Goal: Find specific page/section: Find specific page/section

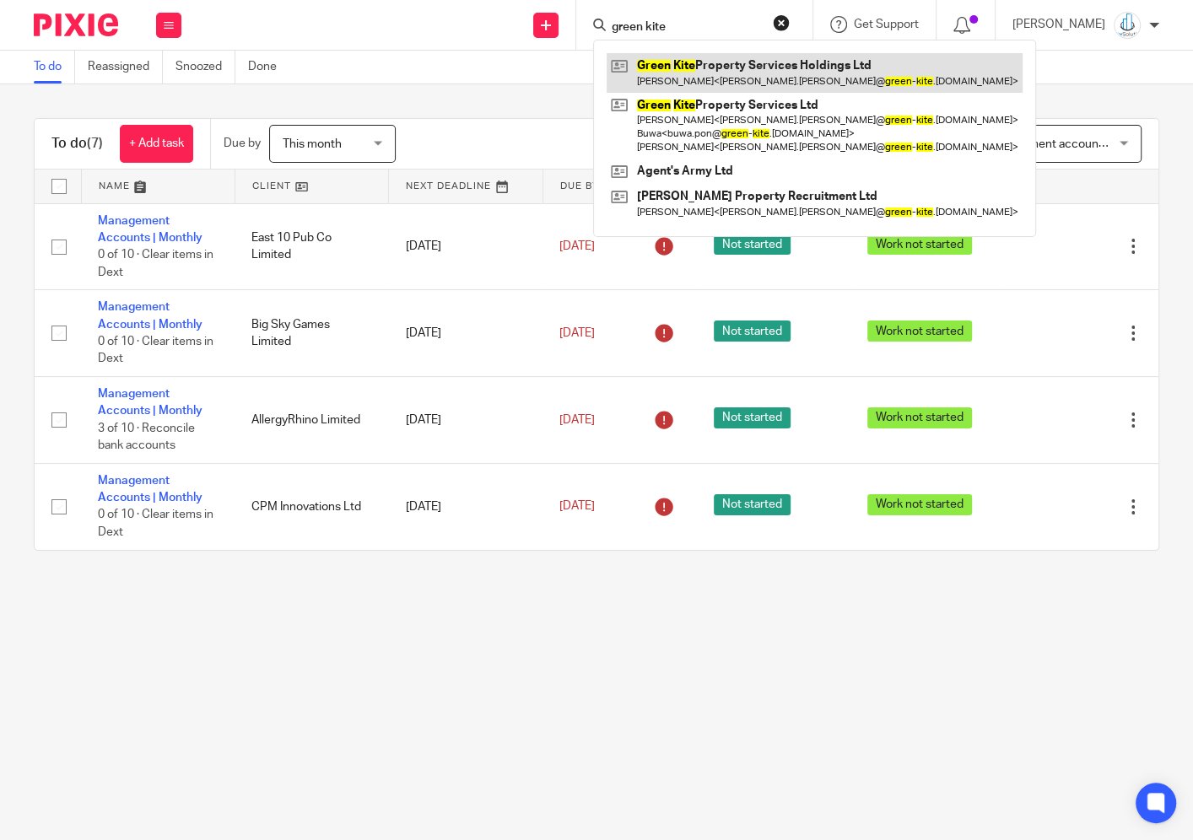
type input "green kite"
click at [755, 59] on link at bounding box center [815, 72] width 416 height 39
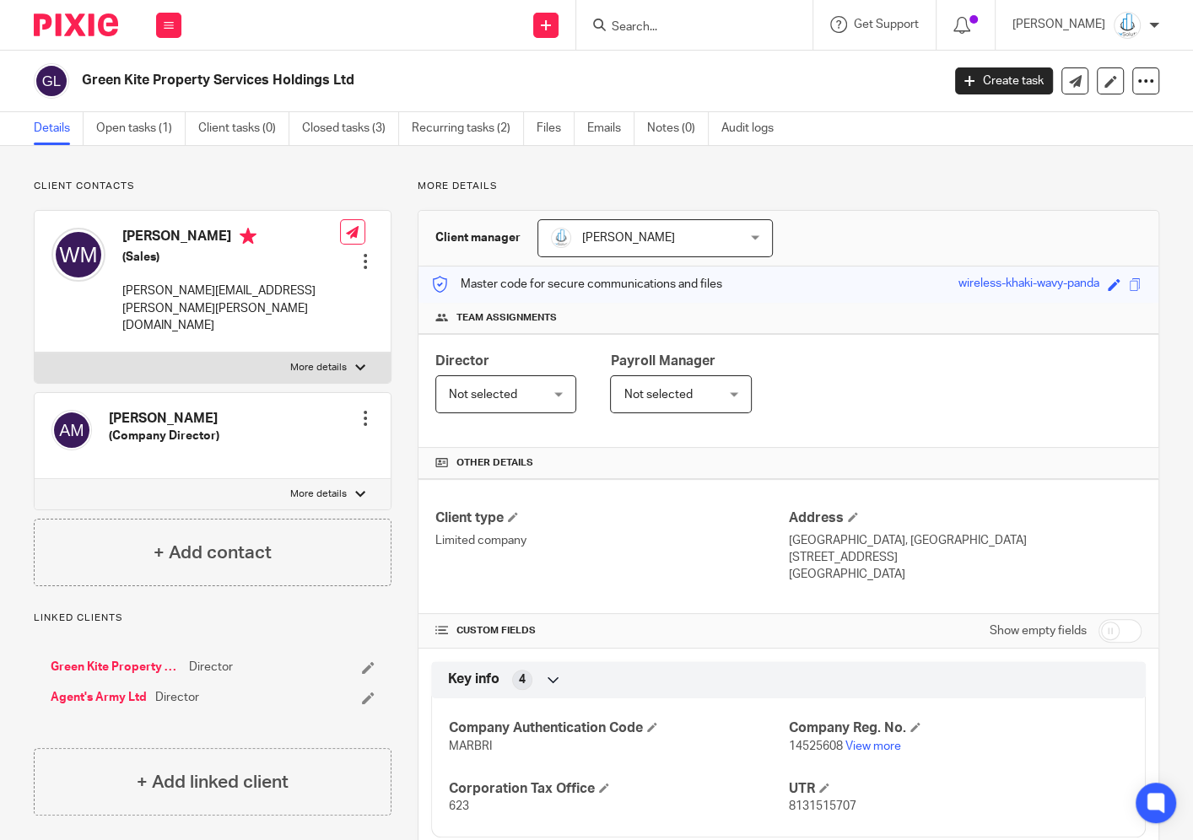
click at [684, 30] on input "Search" at bounding box center [686, 27] width 152 height 15
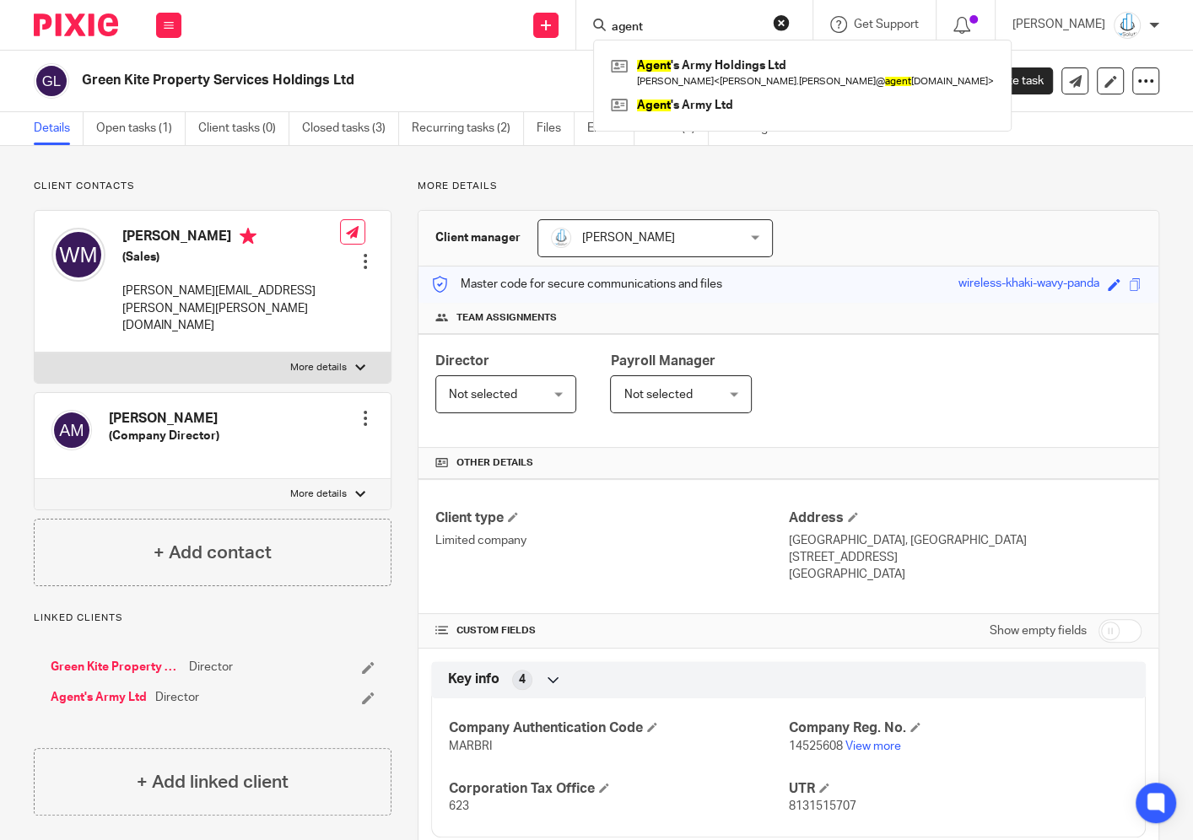
type input "agent"
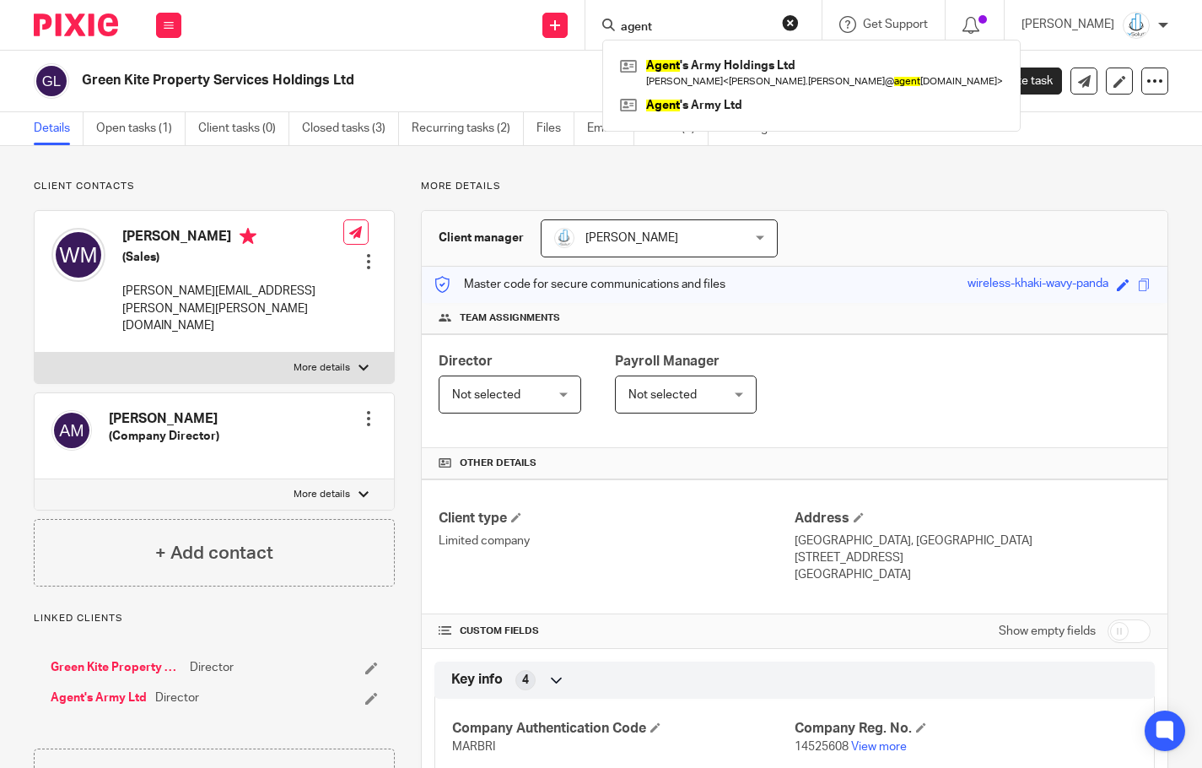
click at [779, 18] on form "agent" at bounding box center [709, 24] width 180 height 21
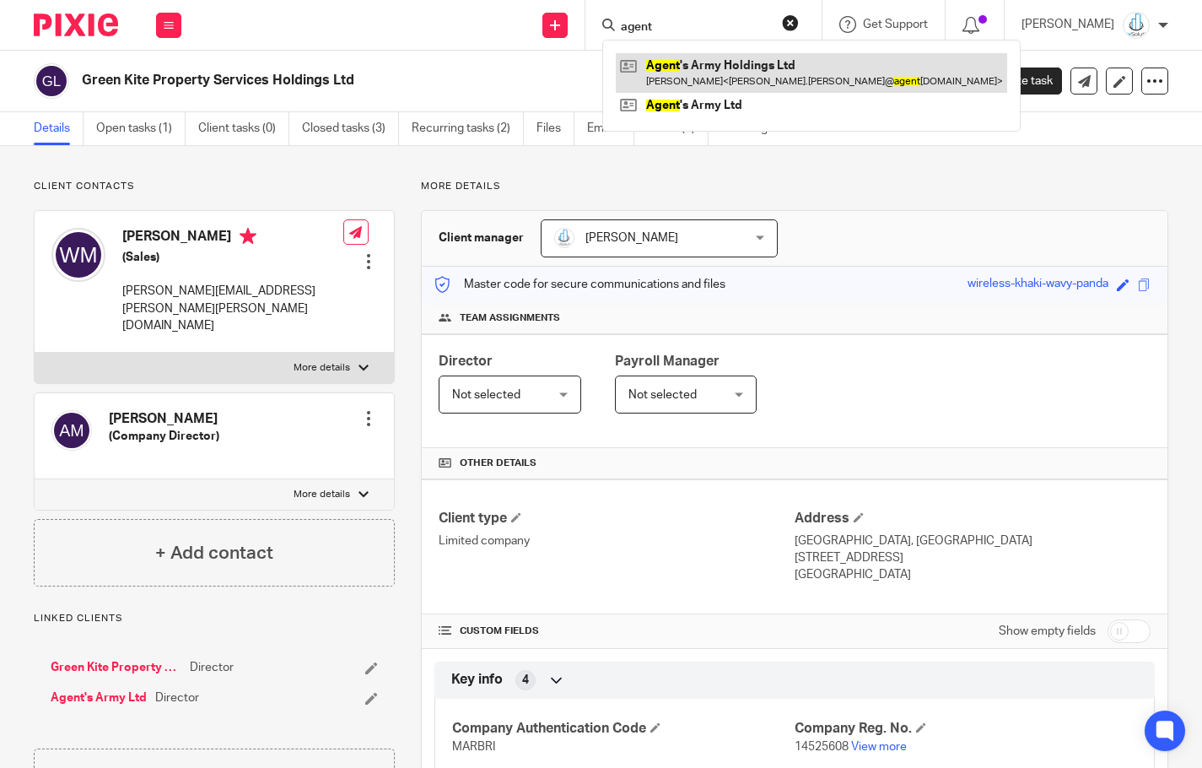
click at [776, 83] on link at bounding box center [811, 72] width 391 height 39
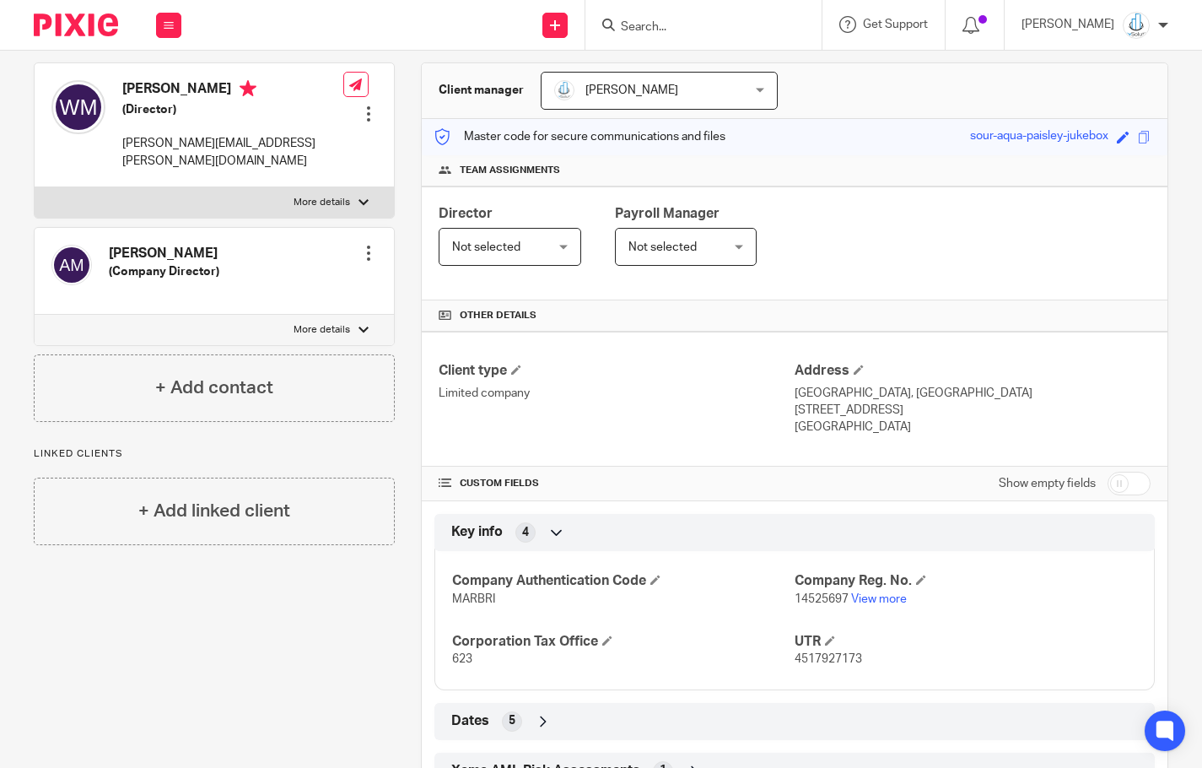
scroll to position [213, 0]
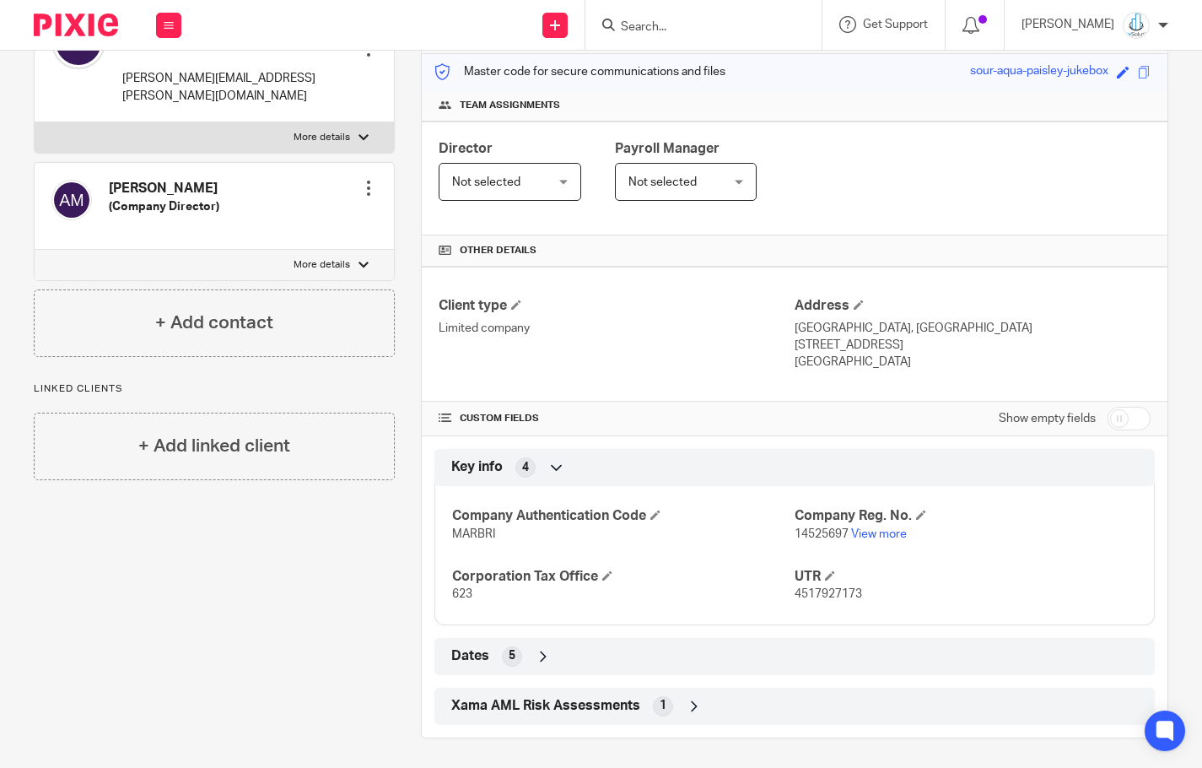
click at [796, 594] on span "4517927173" at bounding box center [828, 594] width 67 height 12
copy span "4517927173"
click at [1171, 431] on div "Client contacts Amy Louise Moule (Company Director) Edit contact Create client …" at bounding box center [601, 352] width 1202 height 839
drag, startPoint x: 833, startPoint y: 342, endPoint x: 871, endPoint y: 342, distance: 38.8
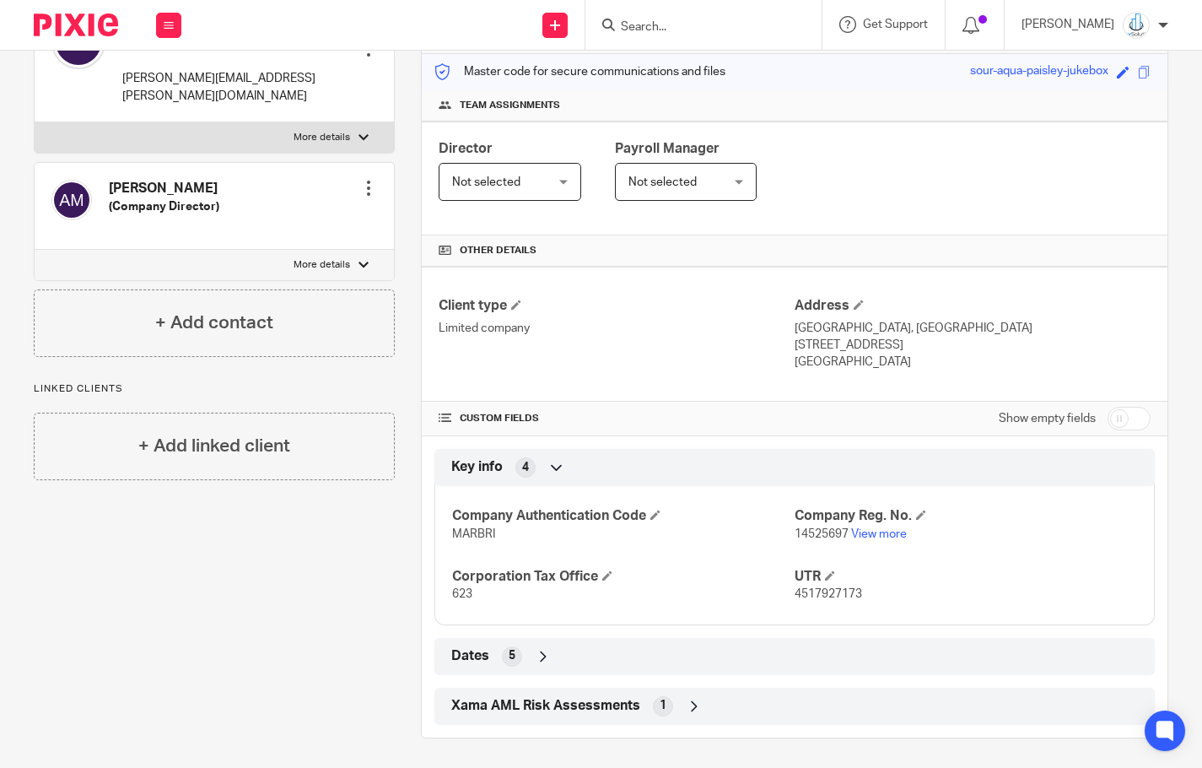
click at [871, 342] on p "[STREET_ADDRESS]" at bounding box center [973, 345] width 356 height 17
click at [846, 348] on p "[STREET_ADDRESS]" at bounding box center [973, 345] width 356 height 17
drag, startPoint x: 834, startPoint y: 343, endPoint x: 879, endPoint y: 344, distance: 44.7
click at [879, 344] on p "[STREET_ADDRESS]" at bounding box center [973, 345] width 356 height 17
copy p "CR0 2AP"
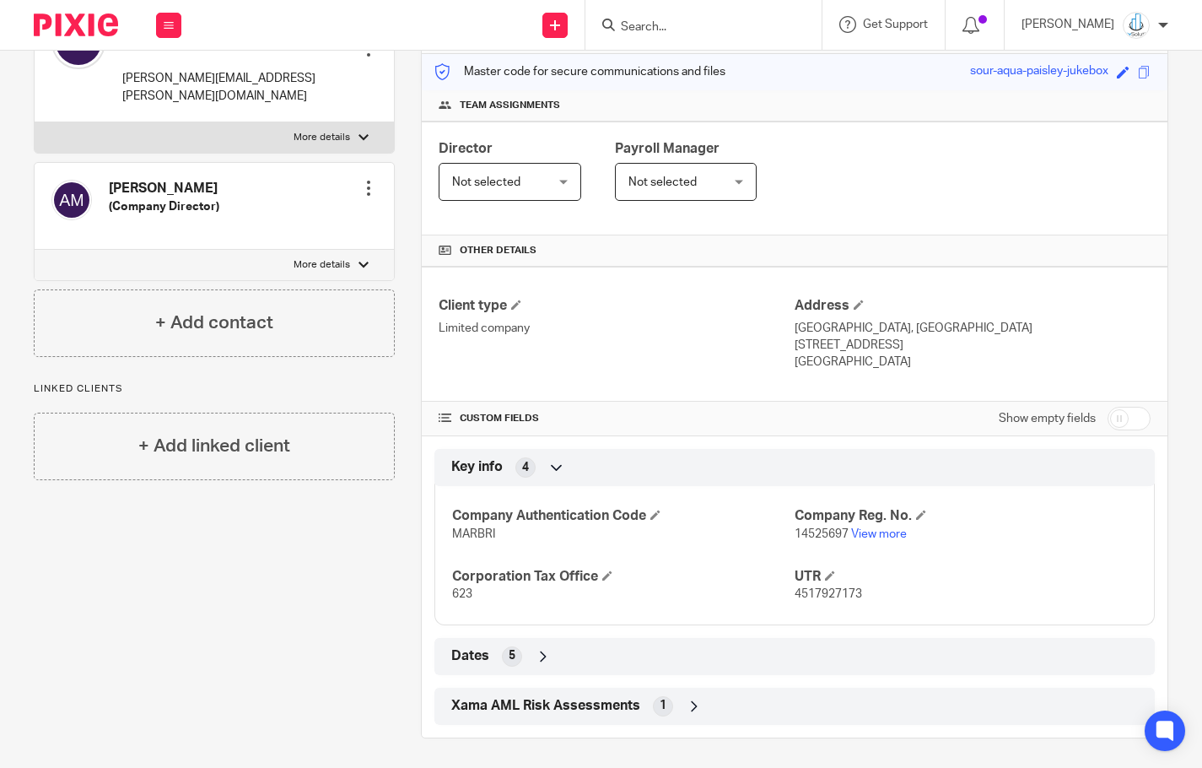
scroll to position [0, 0]
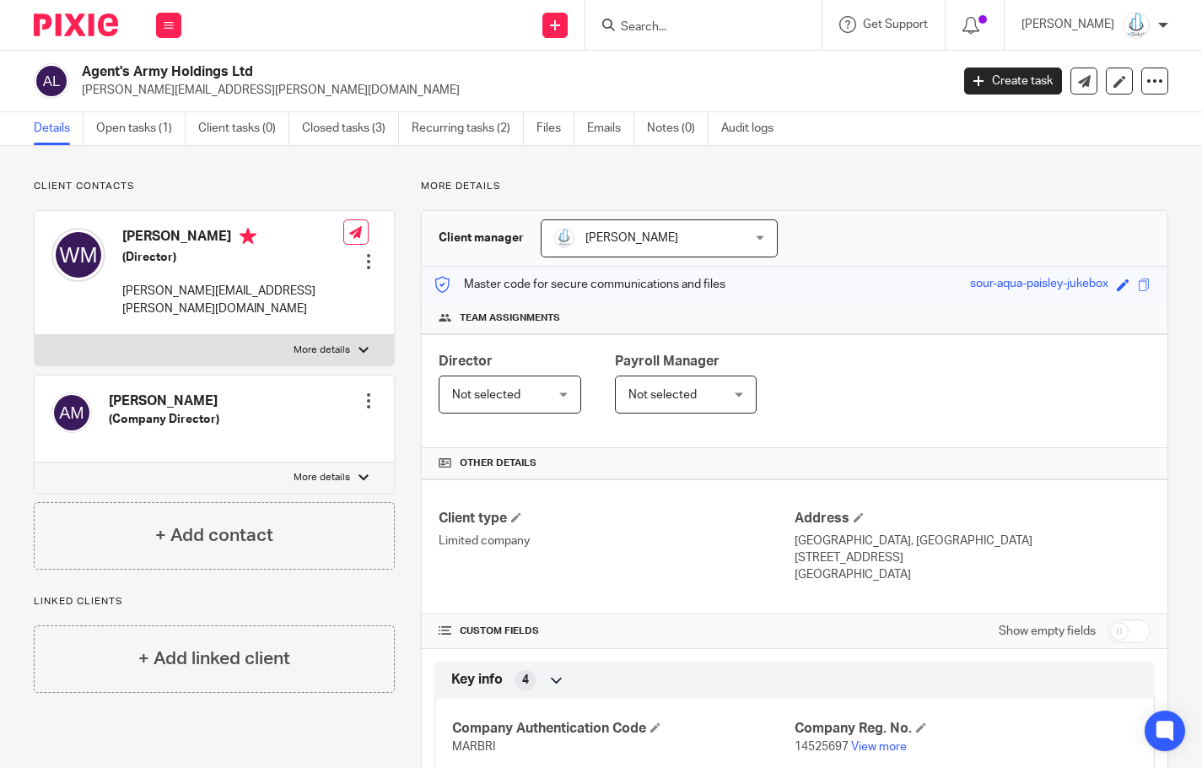
click at [665, 33] on input "Search" at bounding box center [695, 27] width 152 height 15
click at [677, 24] on input "Search" at bounding box center [695, 27] width 152 height 15
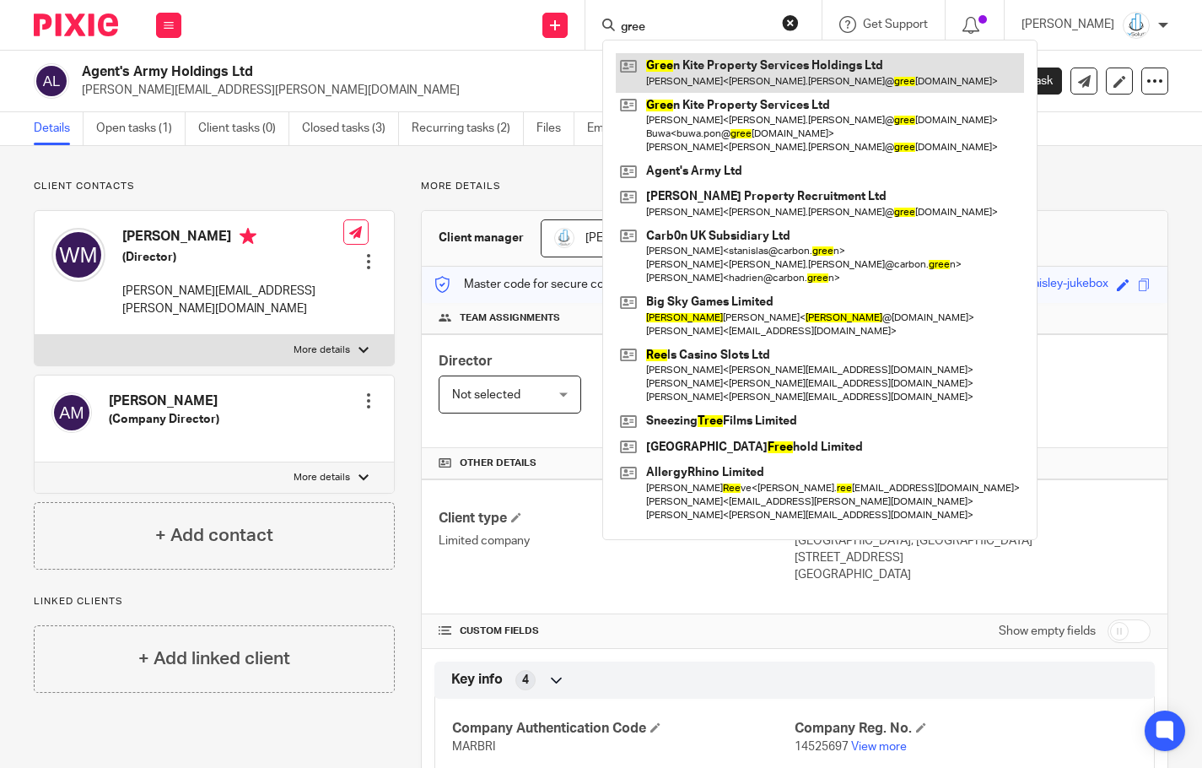
type input "gree"
click at [728, 82] on link at bounding box center [820, 72] width 408 height 39
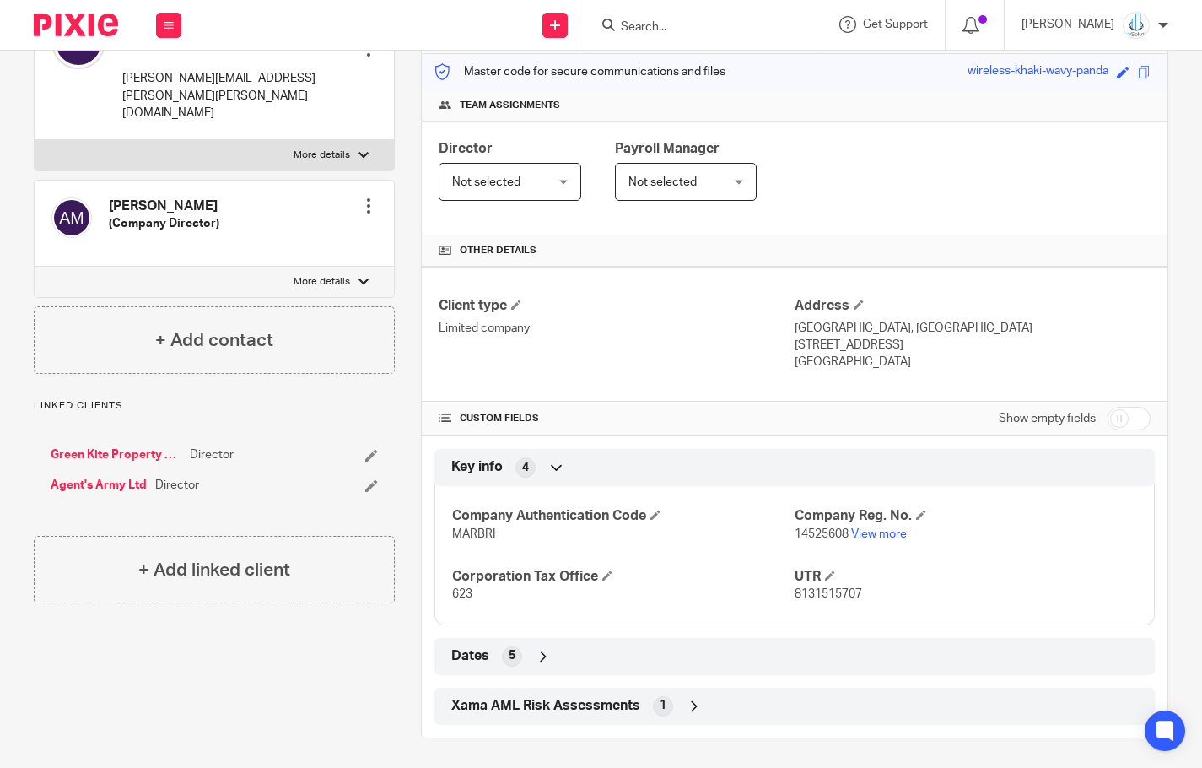
scroll to position [207, 0]
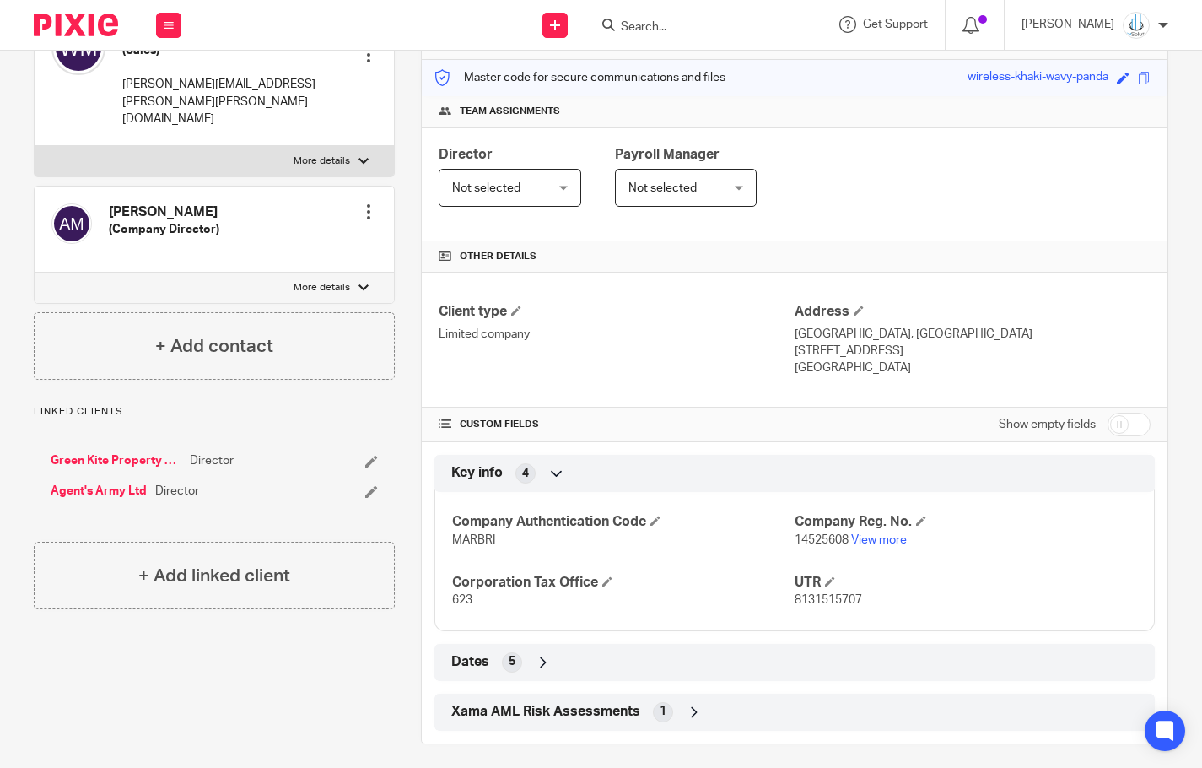
click at [812, 596] on span "8131515707" at bounding box center [828, 600] width 67 height 12
copy span "8131515707"
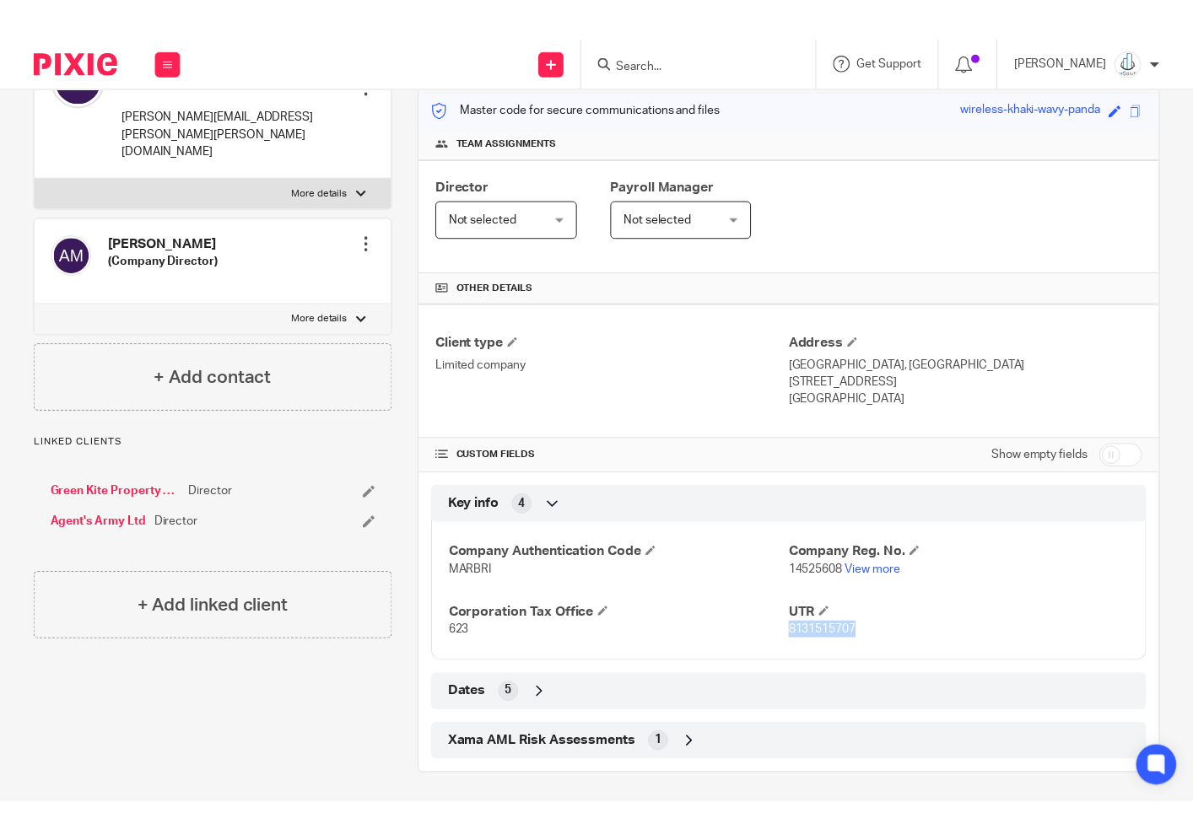
scroll to position [212, 0]
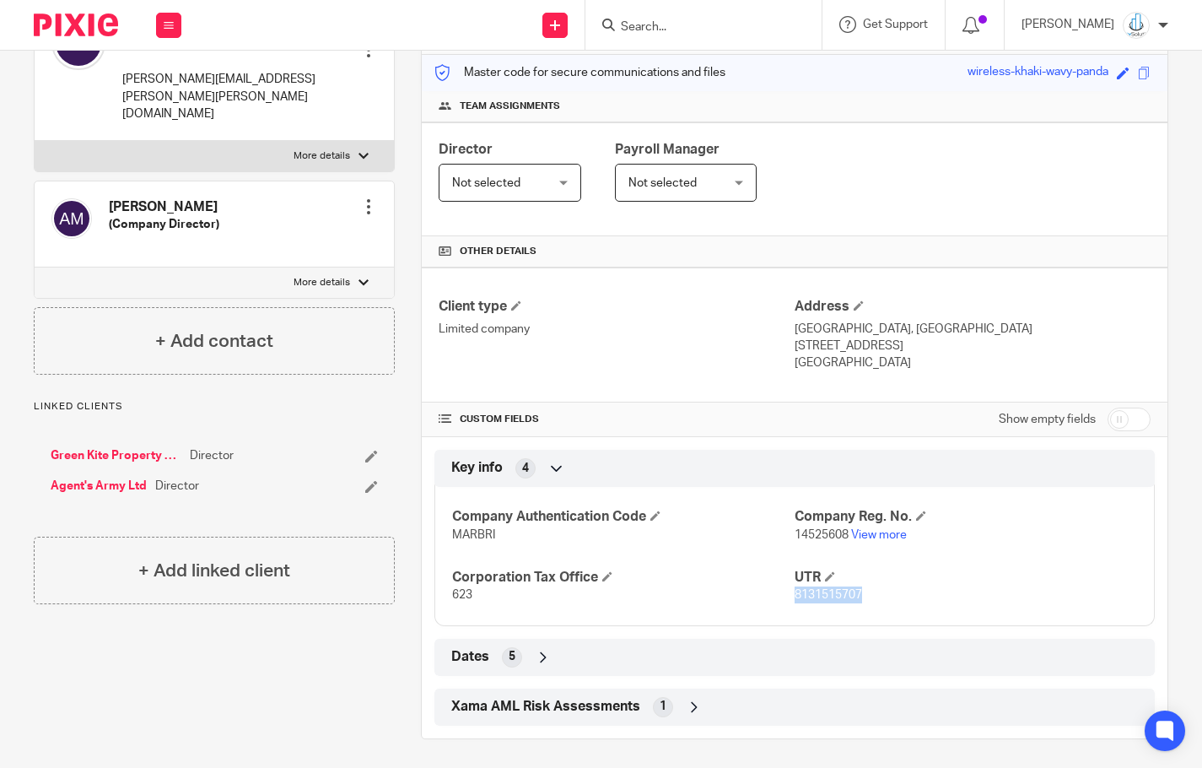
drag, startPoint x: 836, startPoint y: 343, endPoint x: 880, endPoint y: 346, distance: 43.9
click at [880, 346] on p "[STREET_ADDRESS]" at bounding box center [973, 345] width 356 height 17
copy p "CR0 2AP"
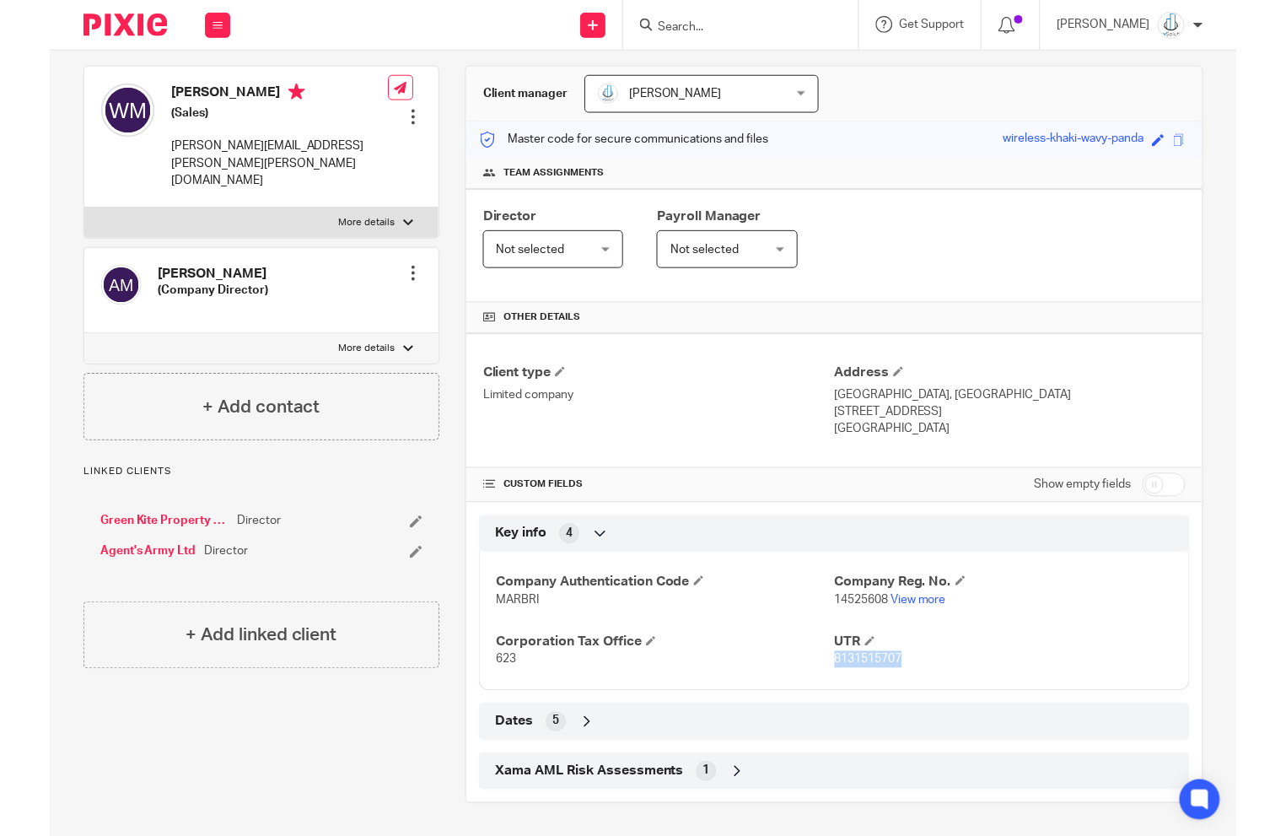
scroll to position [140, 0]
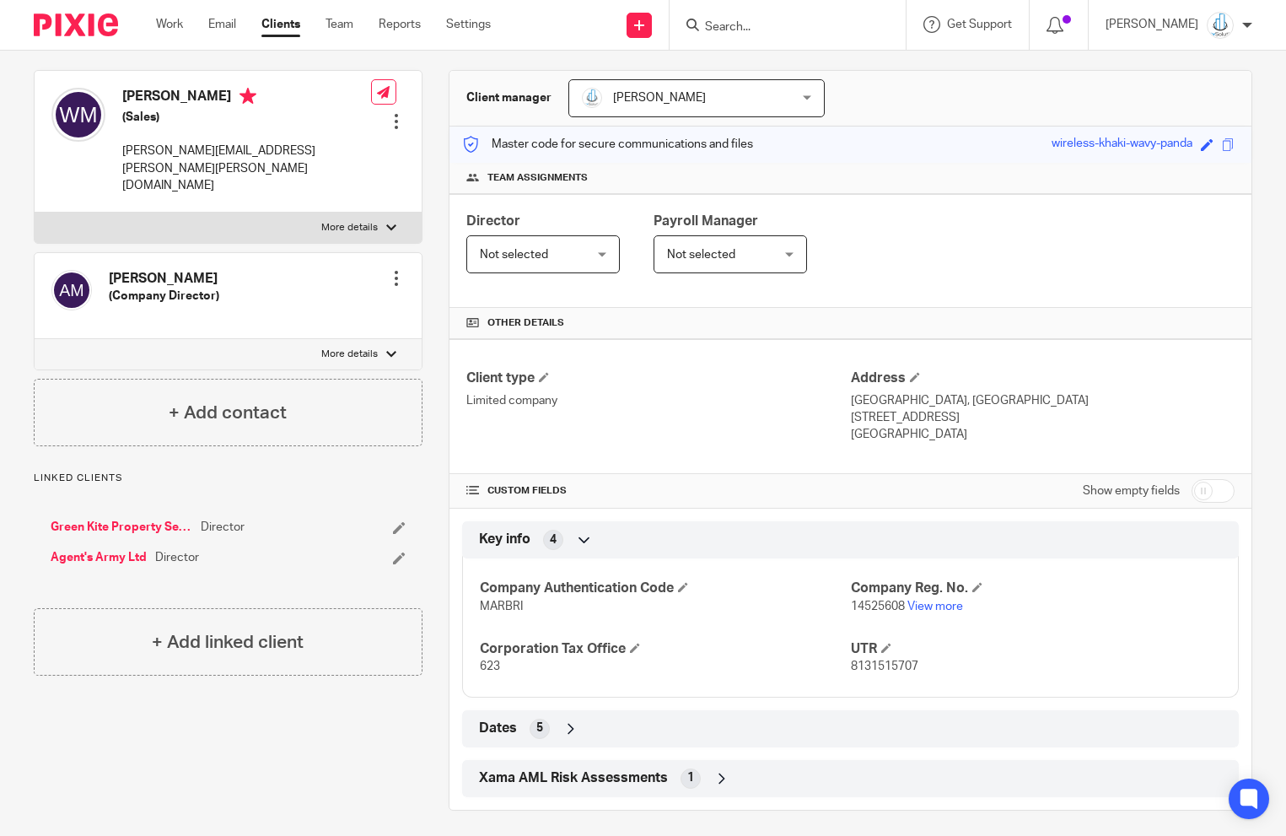
click at [764, 26] on input "Search" at bounding box center [780, 27] width 152 height 15
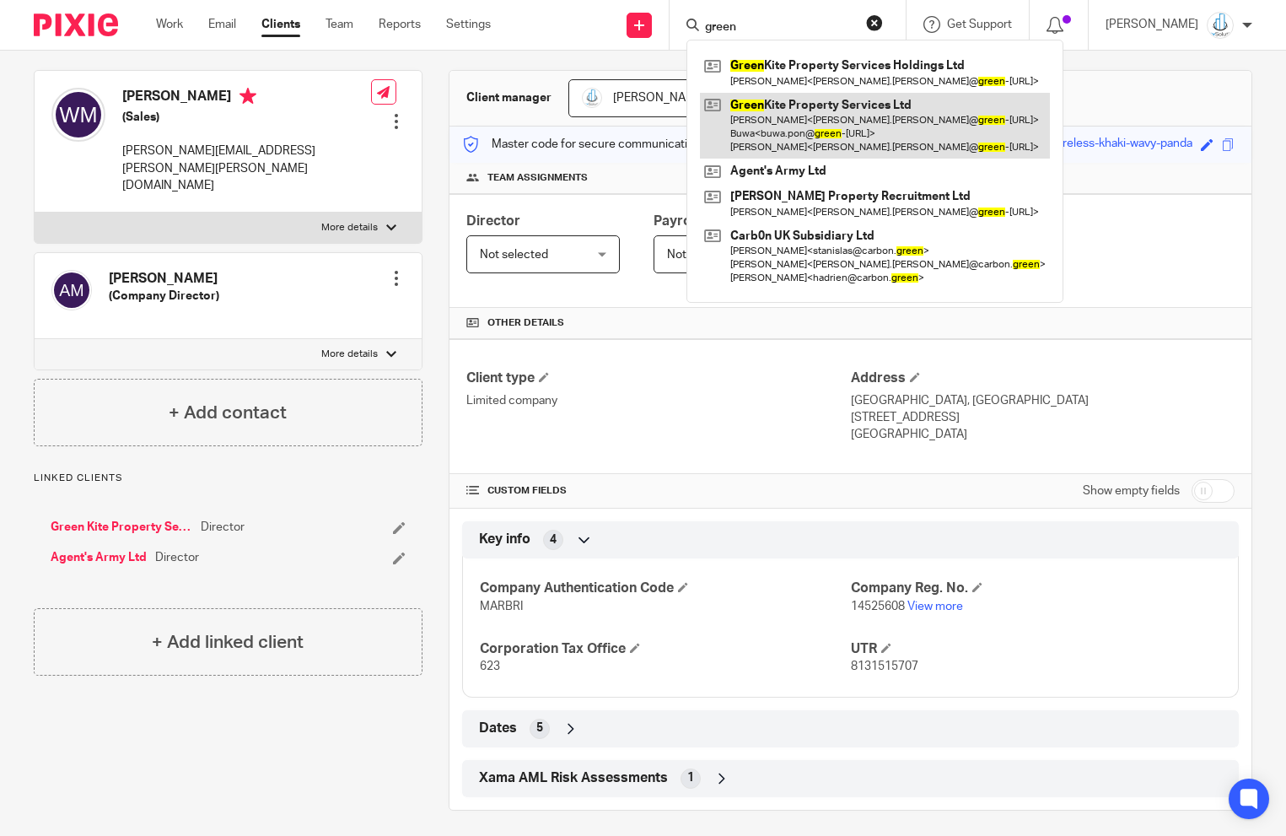
type input "green"
click at [796, 118] on link at bounding box center [875, 126] width 350 height 67
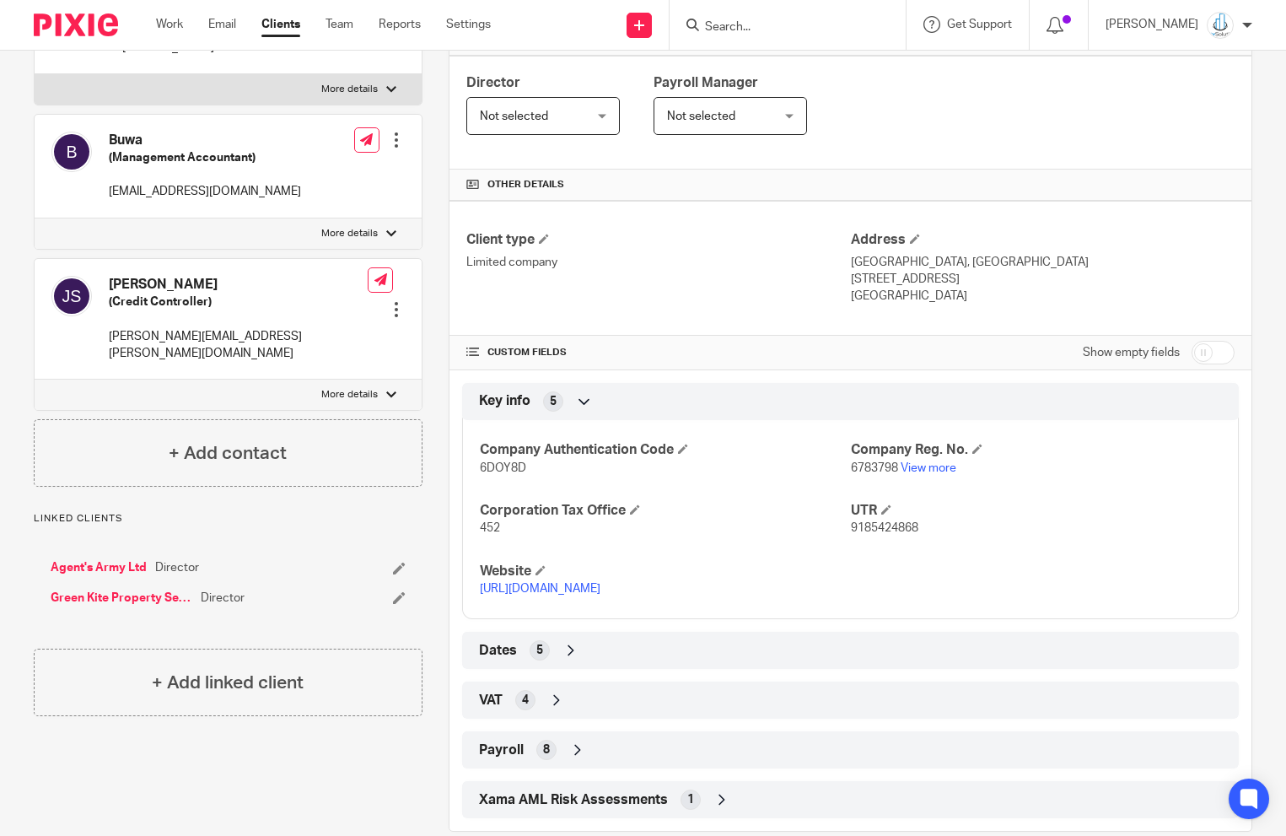
scroll to position [280, 0]
click at [555, 734] on div "Payroll 8" at bounding box center [851, 748] width 752 height 29
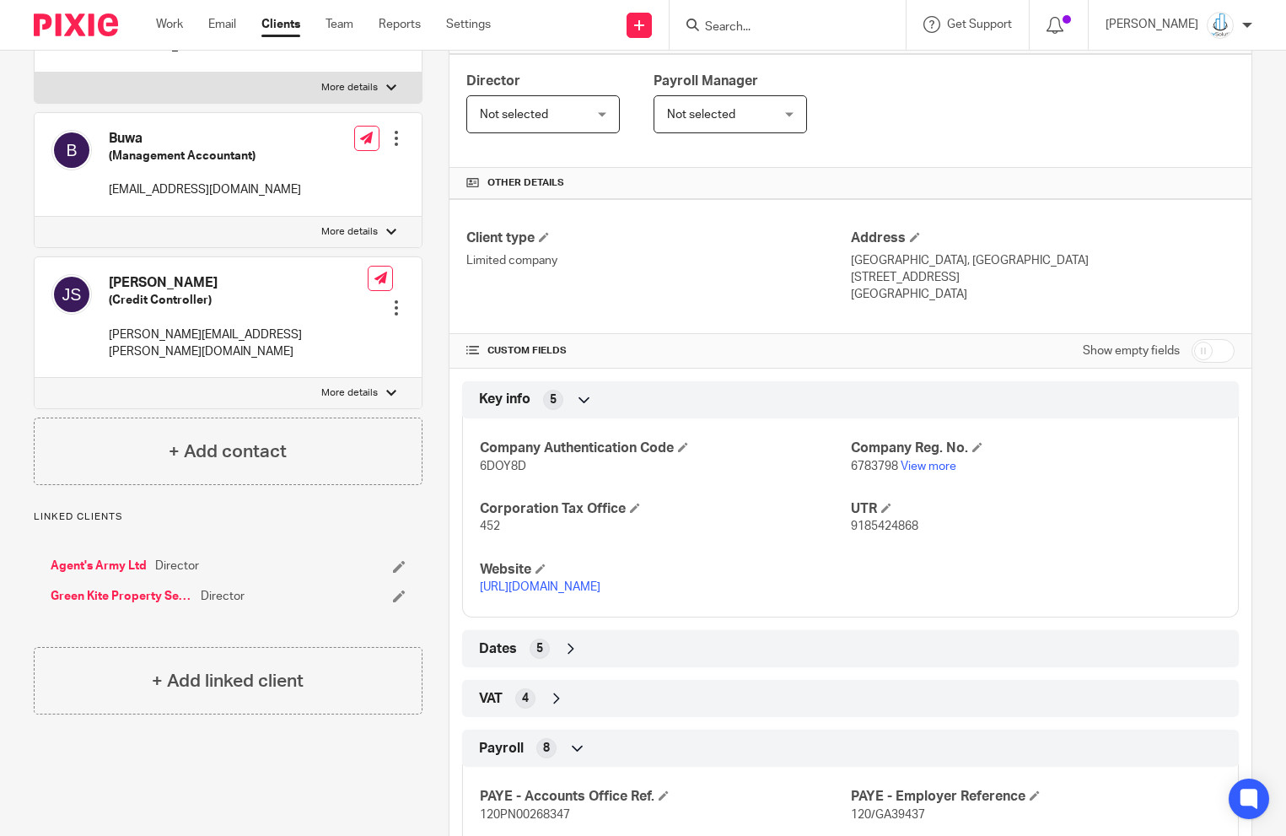
scroll to position [564, 0]
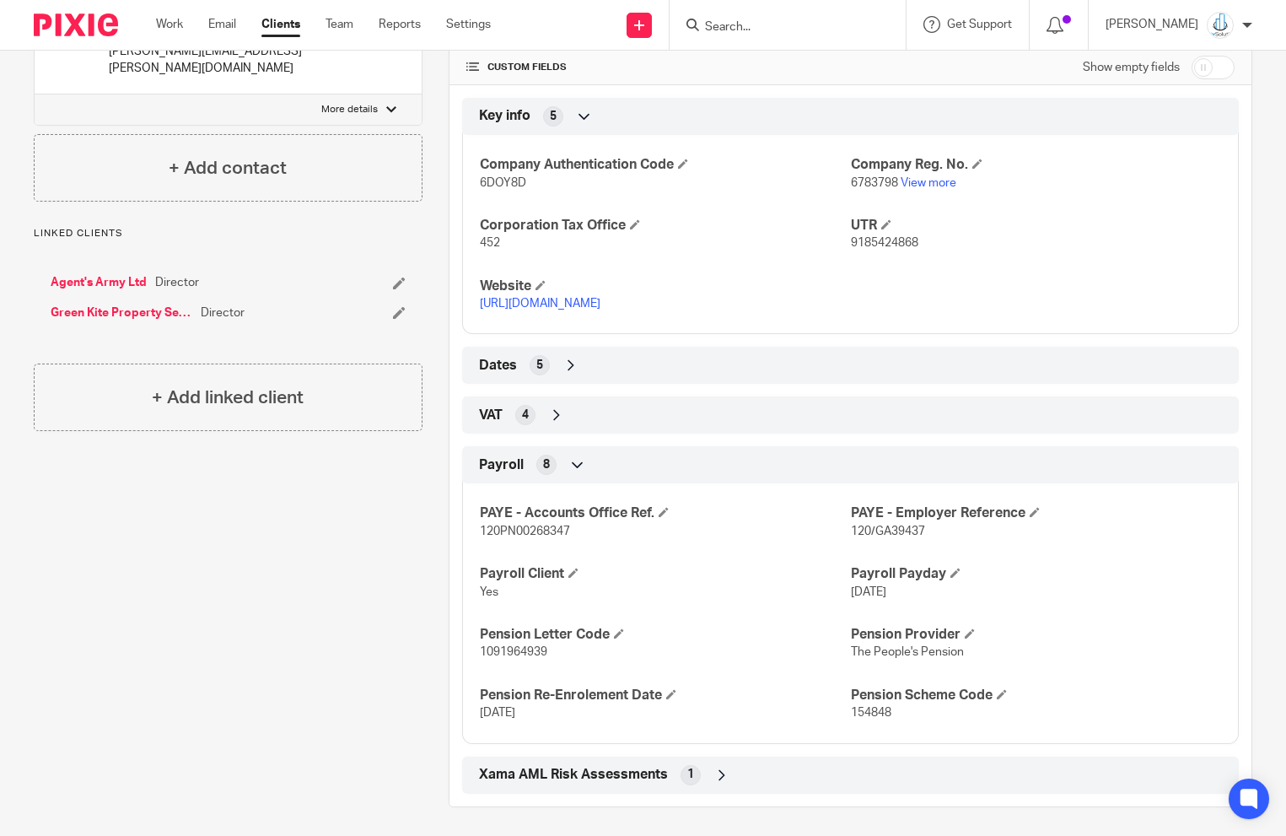
click at [890, 529] on span "120/GA39437" at bounding box center [888, 532] width 74 height 12
copy p "120/GA39437"
click at [526, 650] on span "1091964939" at bounding box center [513, 652] width 67 height 12
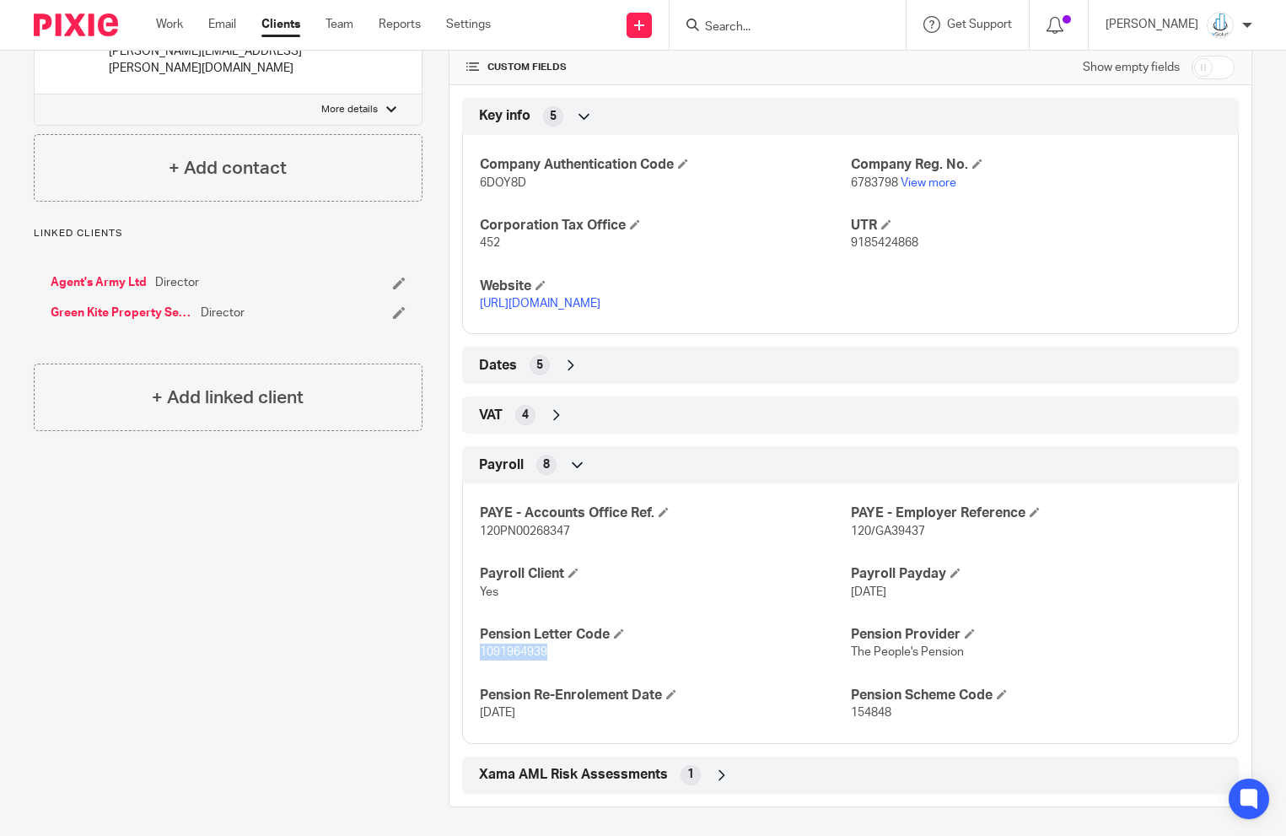
click at [526, 650] on span "1091964939" at bounding box center [513, 652] width 67 height 12
copy span "1091964939"
click at [1193, 67] on input "checkbox" at bounding box center [1213, 68] width 43 height 24
checkbox input "true"
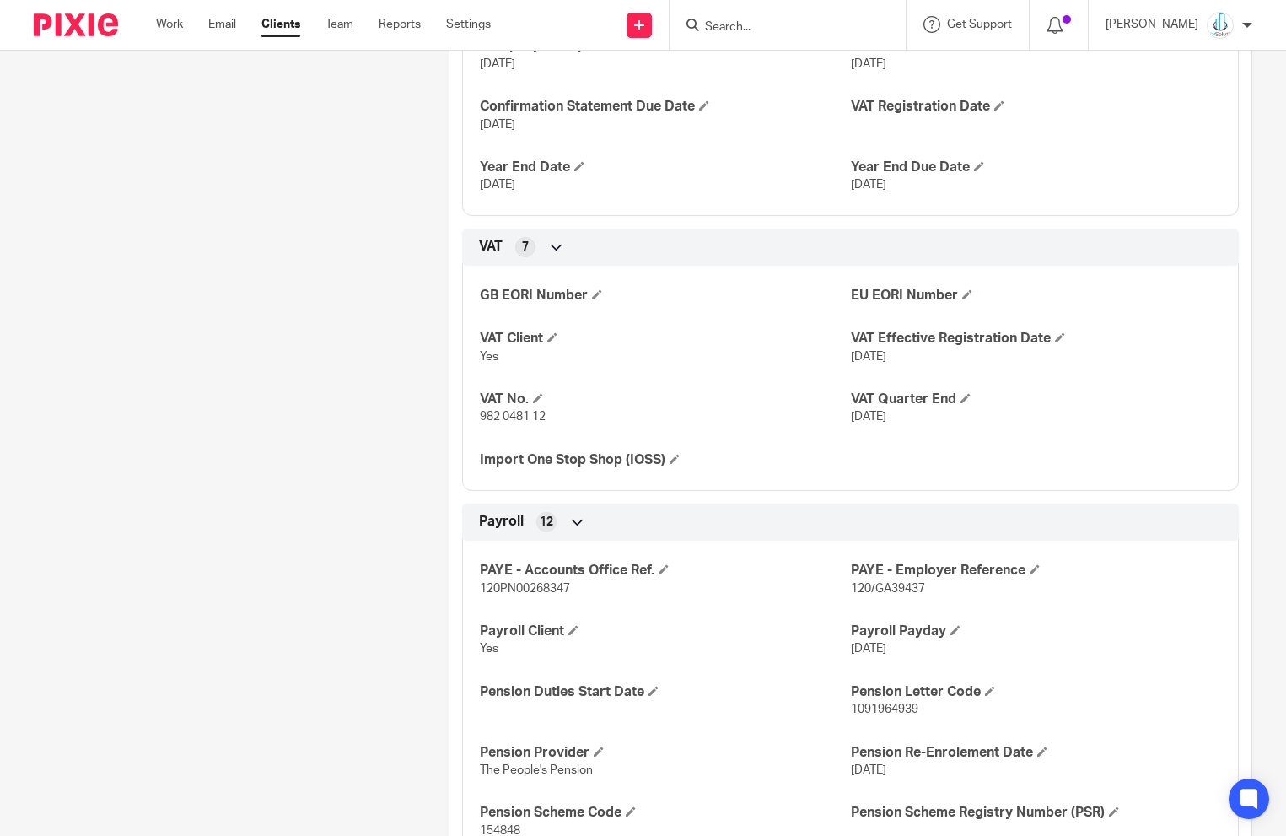
scroll to position [1019, 0]
click at [650, 685] on span at bounding box center [654, 690] width 10 height 10
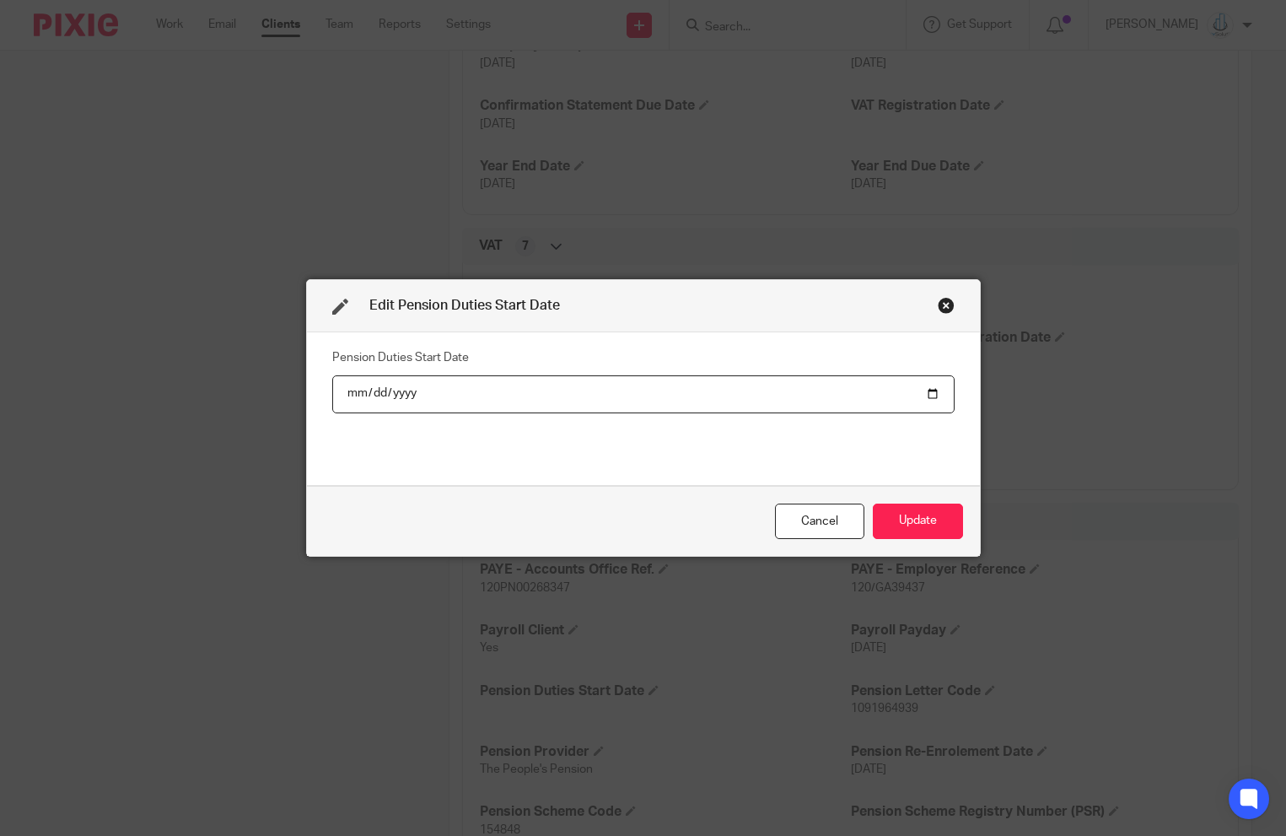
click at [733, 392] on input "date" at bounding box center [643, 394] width 623 height 38
type input "[DATE]"
click at [927, 515] on button "Update" at bounding box center [918, 522] width 90 height 36
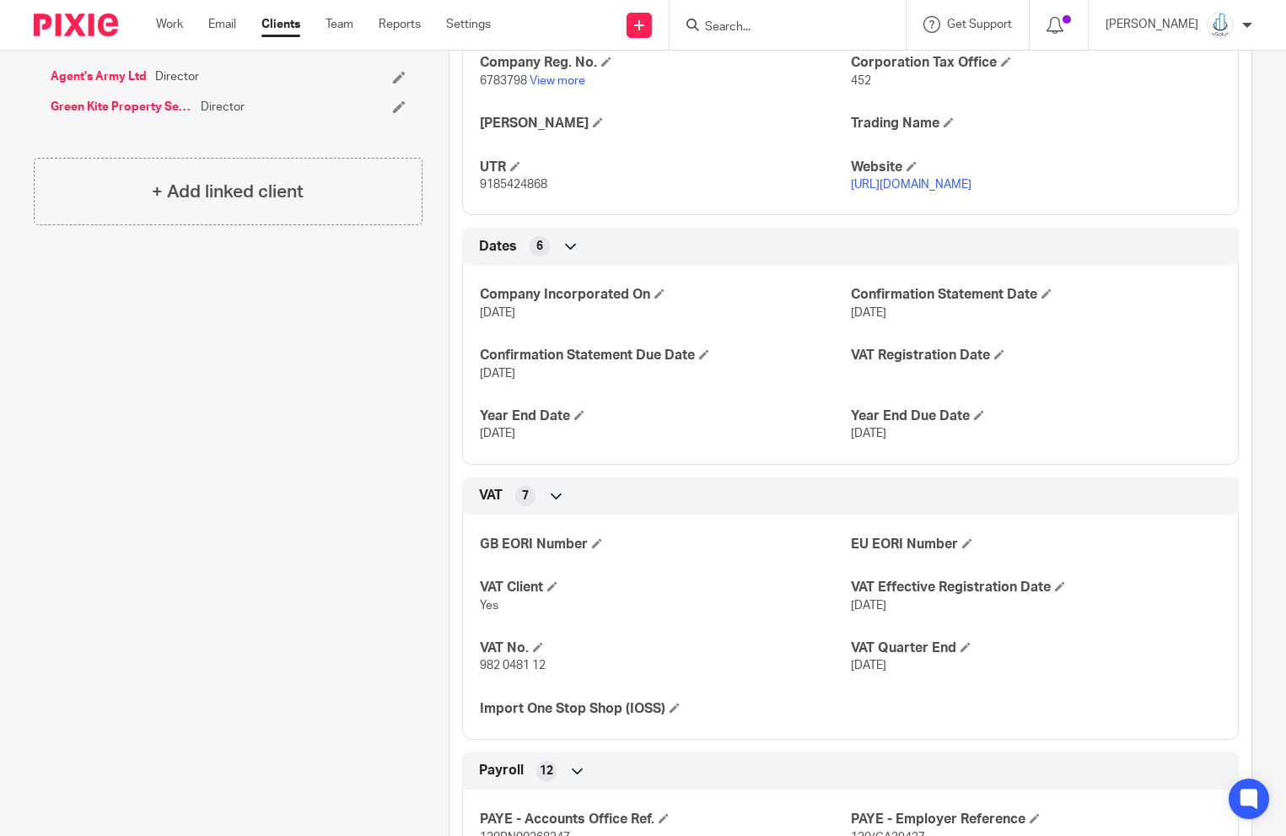
scroll to position [631, 0]
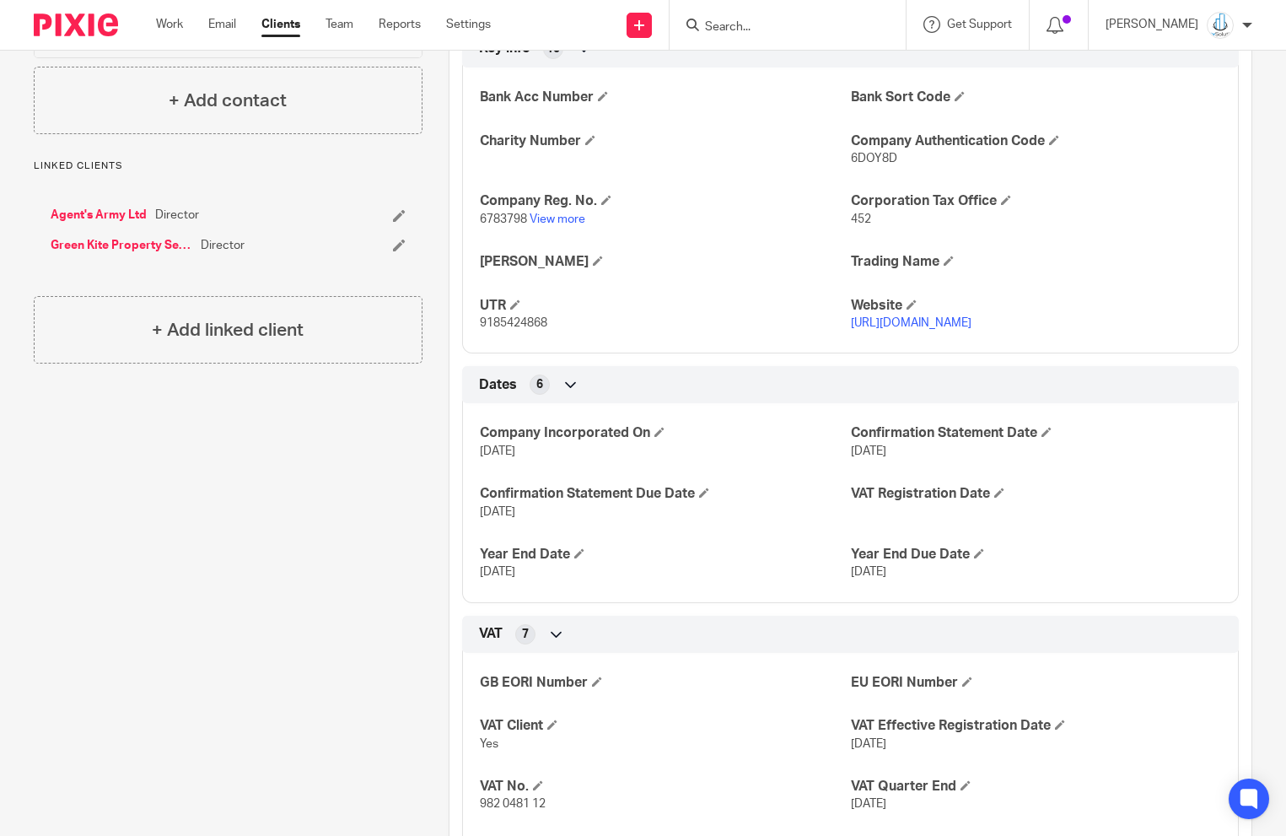
click at [501, 213] on span "6783798" at bounding box center [503, 219] width 47 height 12
copy span "6783798"
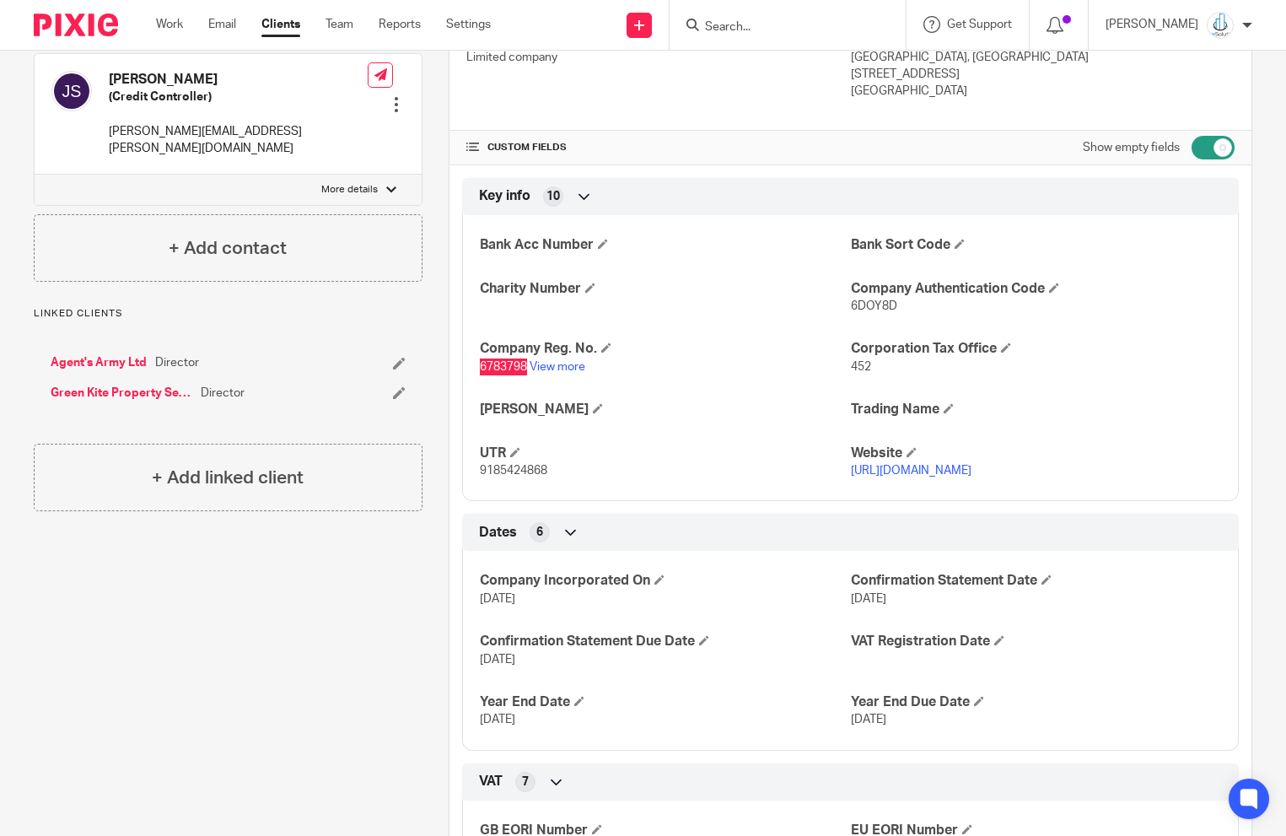
scroll to position [378, 0]
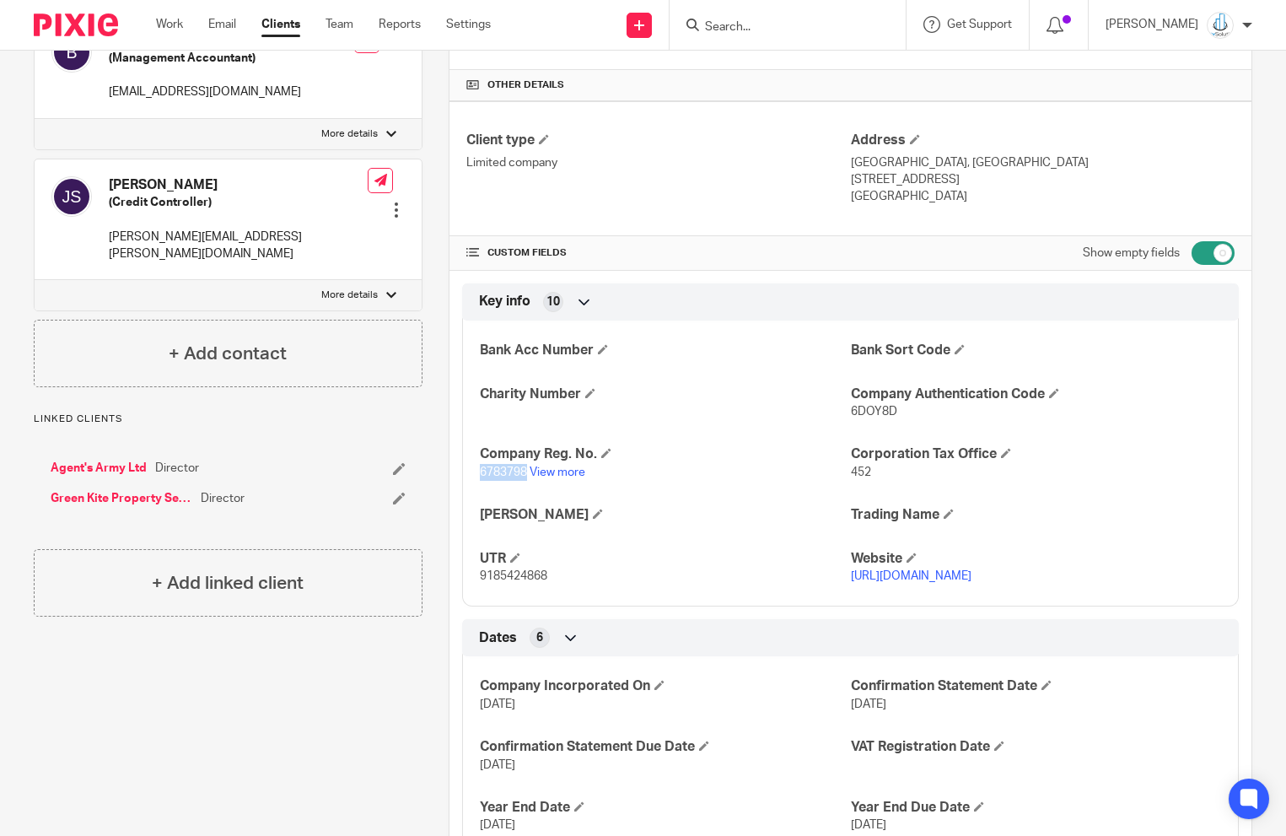
drag, startPoint x: 890, startPoint y: 173, endPoint x: 958, endPoint y: 177, distance: 68.5
click at [958, 177] on p "[STREET_ADDRESS]" at bounding box center [1043, 179] width 384 height 17
copy p "CR0 2AP"
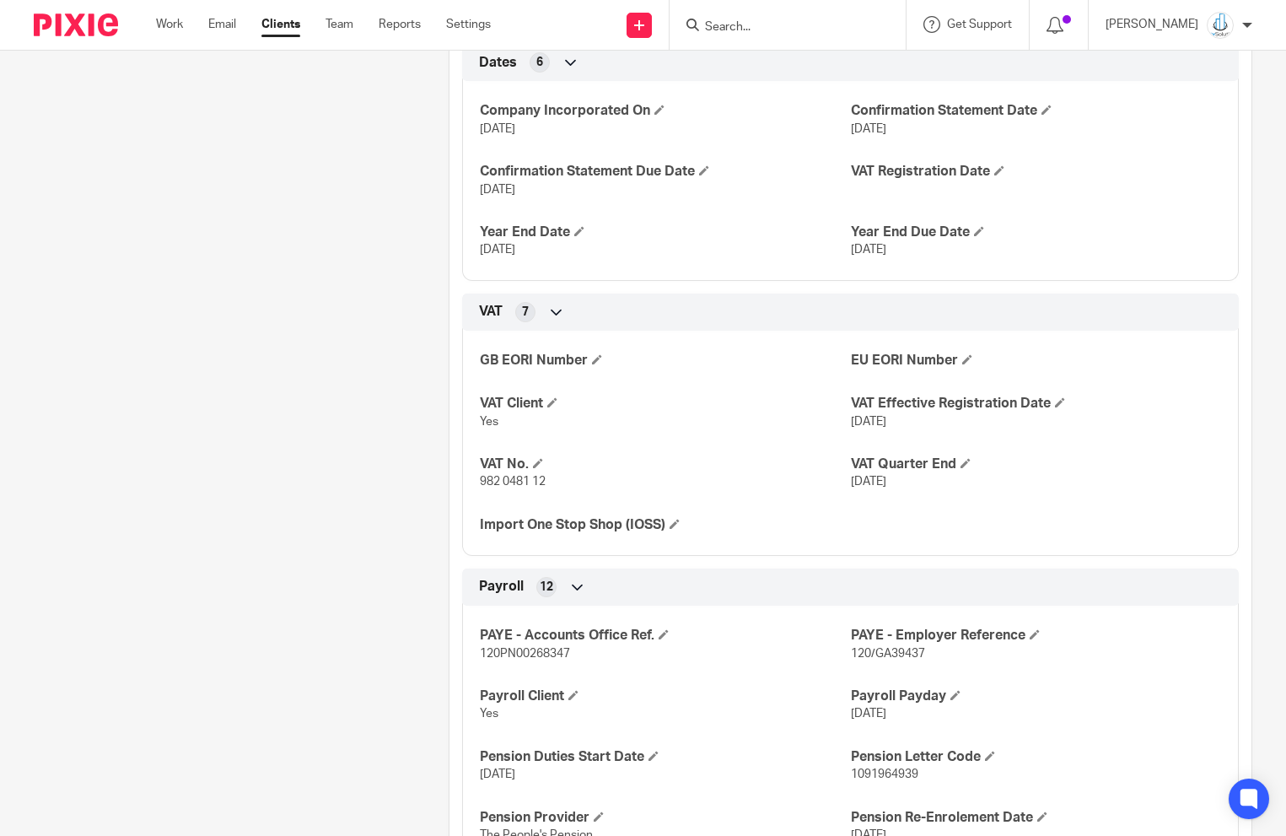
scroll to position [967, 0]
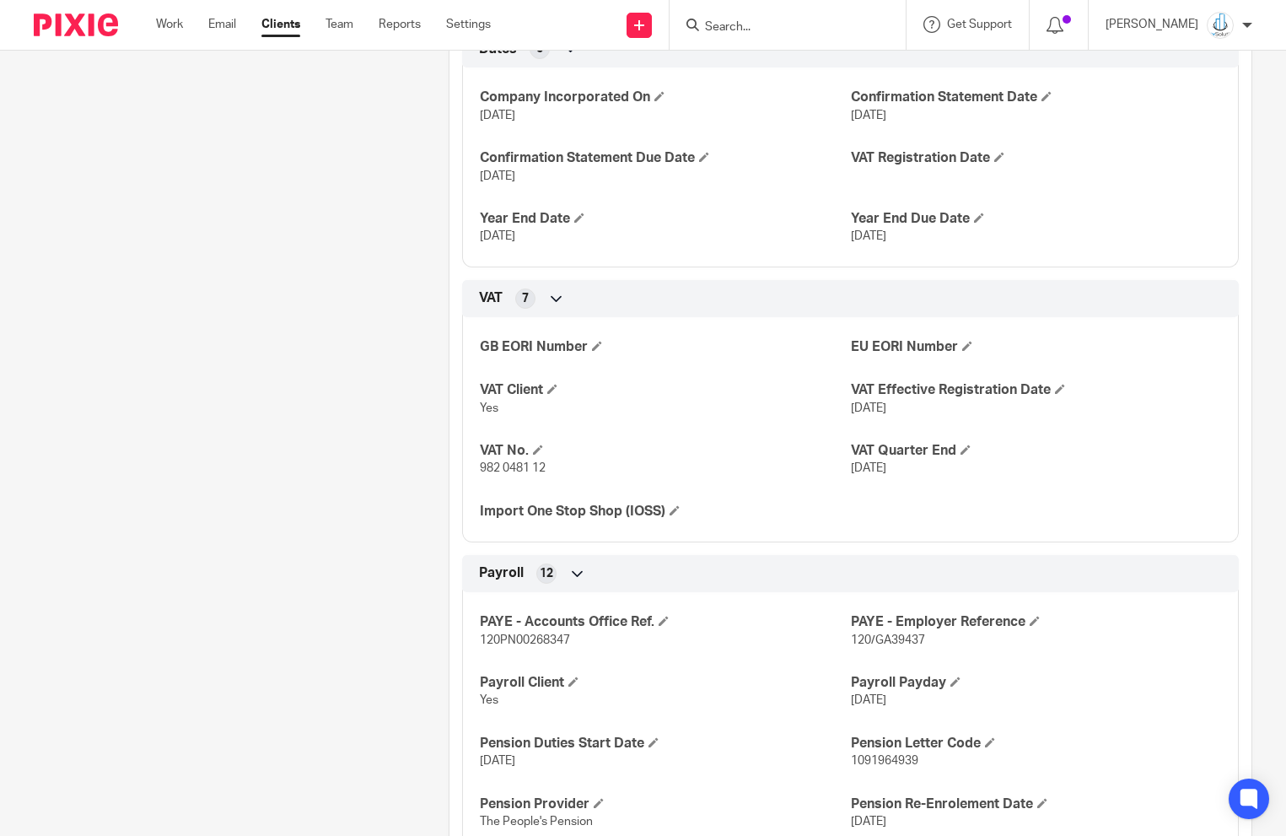
click at [893, 634] on span "120/GA39437" at bounding box center [888, 640] width 74 height 12
copy p "120/GA39437"
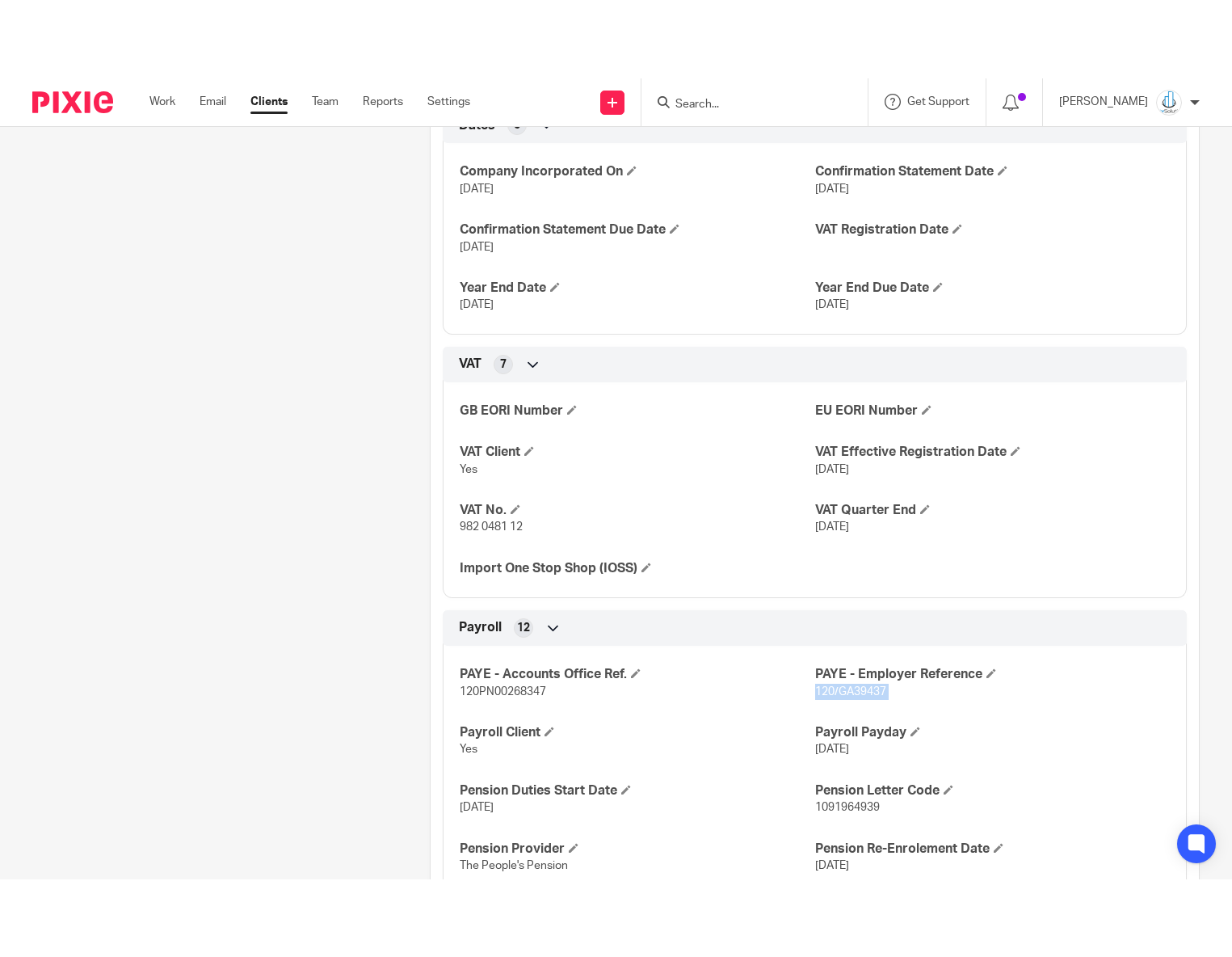
scroll to position [1025, 0]
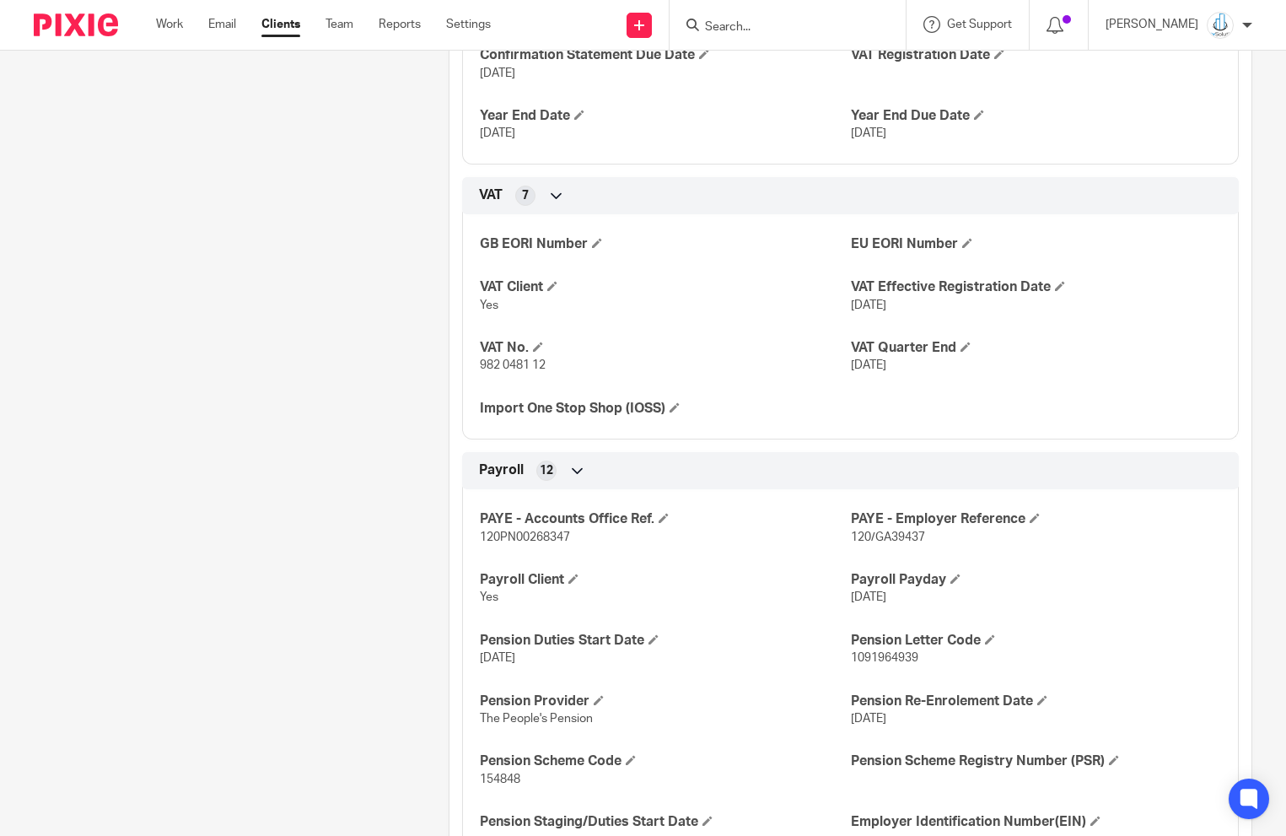
click at [504, 774] on span "154848" at bounding box center [500, 780] width 40 height 12
copy span "154848"
